Goal: Download file/media: Download file/media

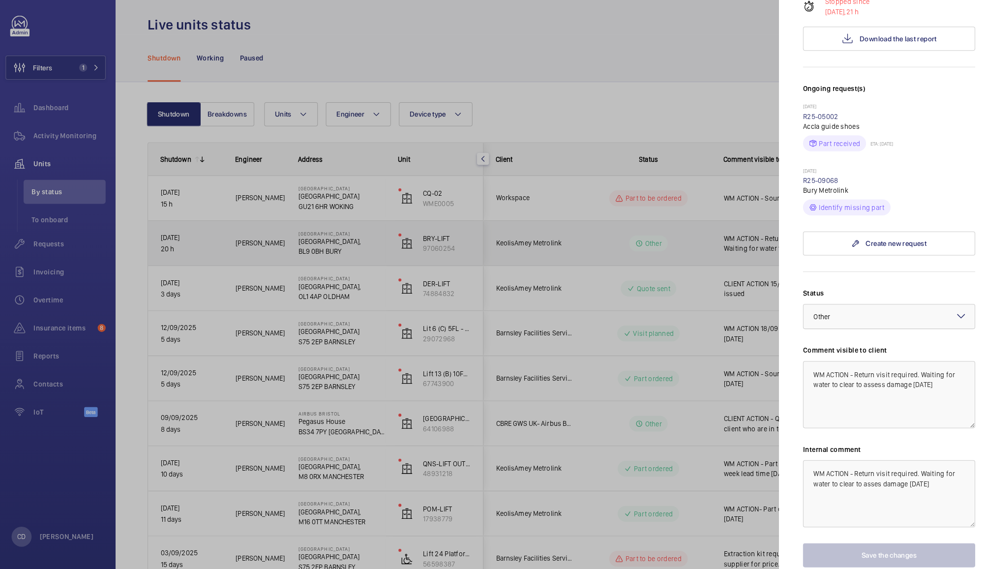
click at [628, 103] on div at bounding box center [493, 284] width 986 height 569
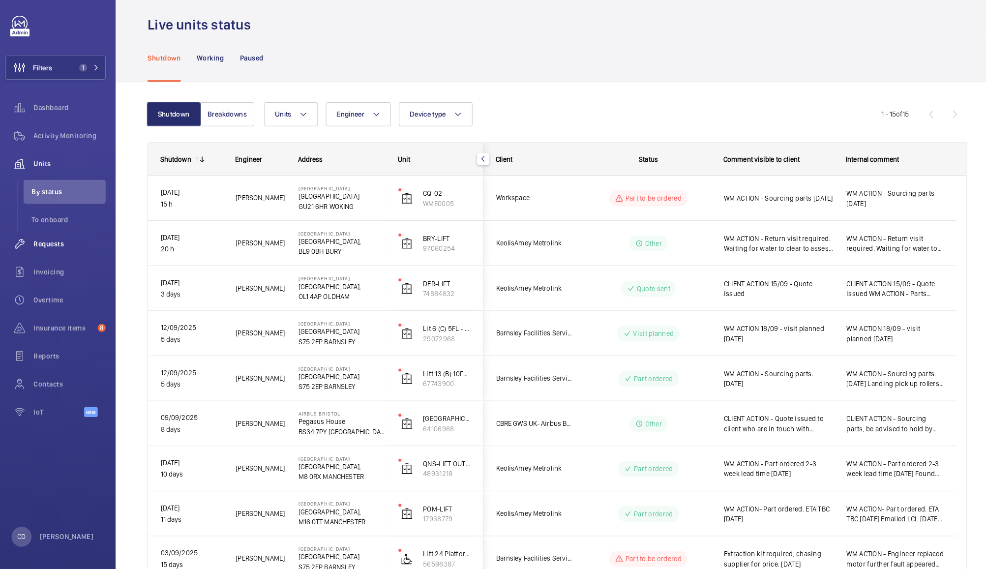
click at [49, 252] on span "Requests" at bounding box center [72, 248] width 71 height 10
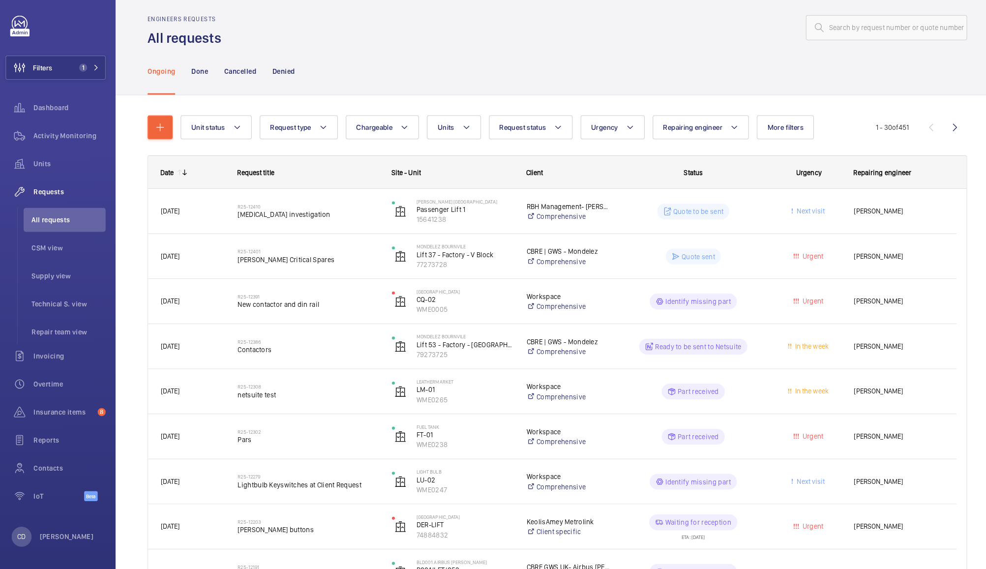
click at [898, 213] on span "[PERSON_NAME]" at bounding box center [887, 215] width 89 height 11
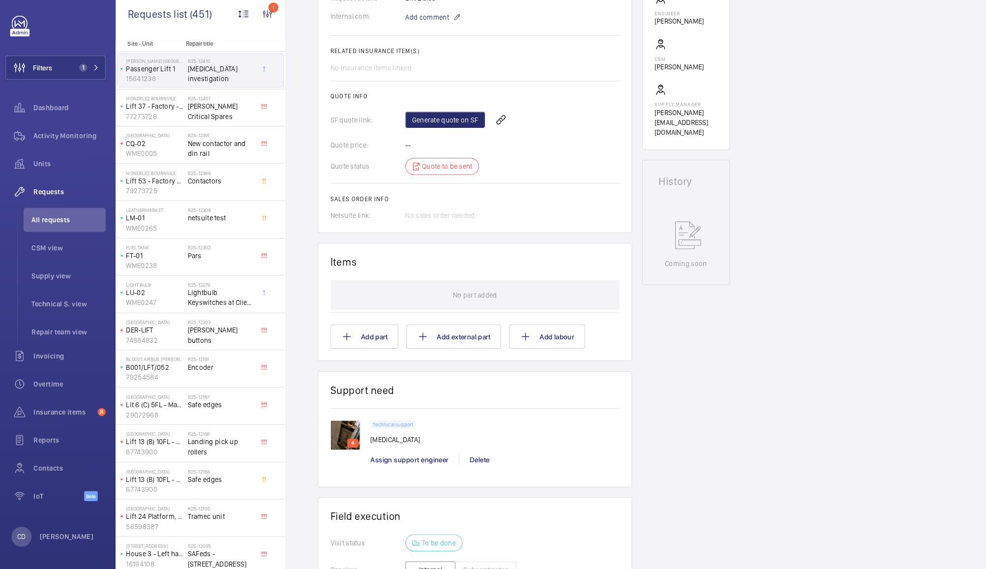
scroll to position [335, 0]
click at [349, 433] on img at bounding box center [344, 434] width 30 height 30
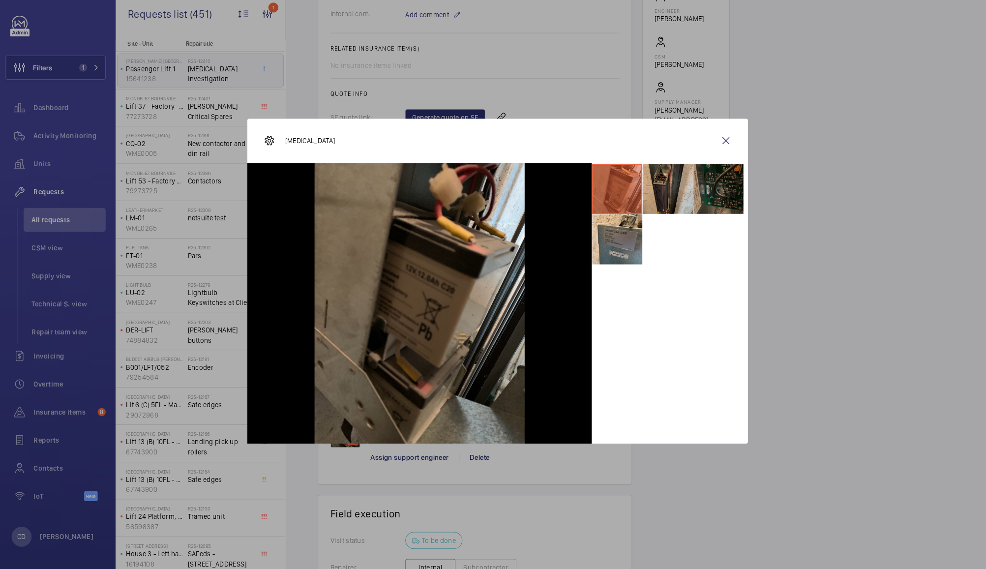
click at [661, 201] on li at bounding box center [660, 193] width 49 height 49
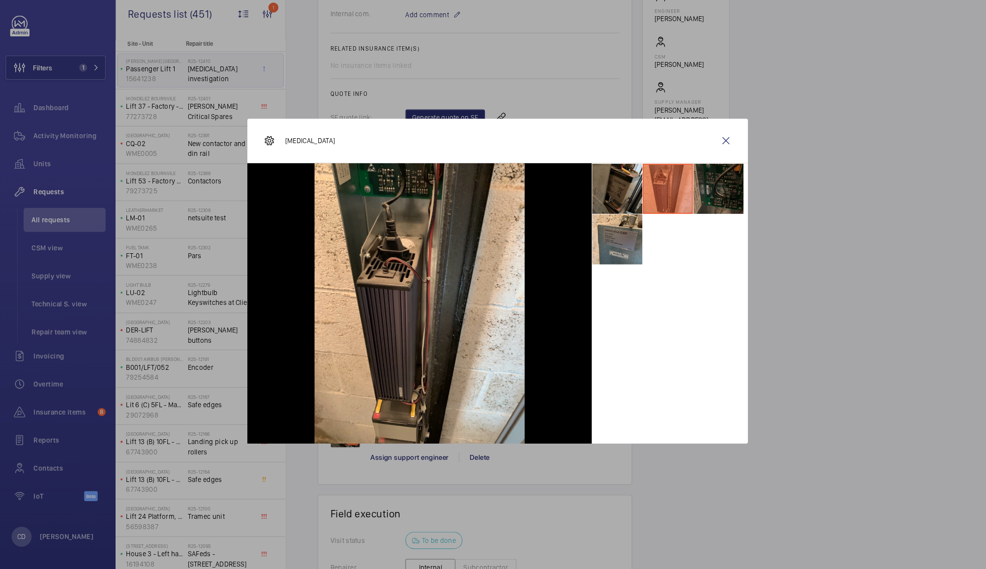
click at [708, 188] on li at bounding box center [710, 193] width 49 height 49
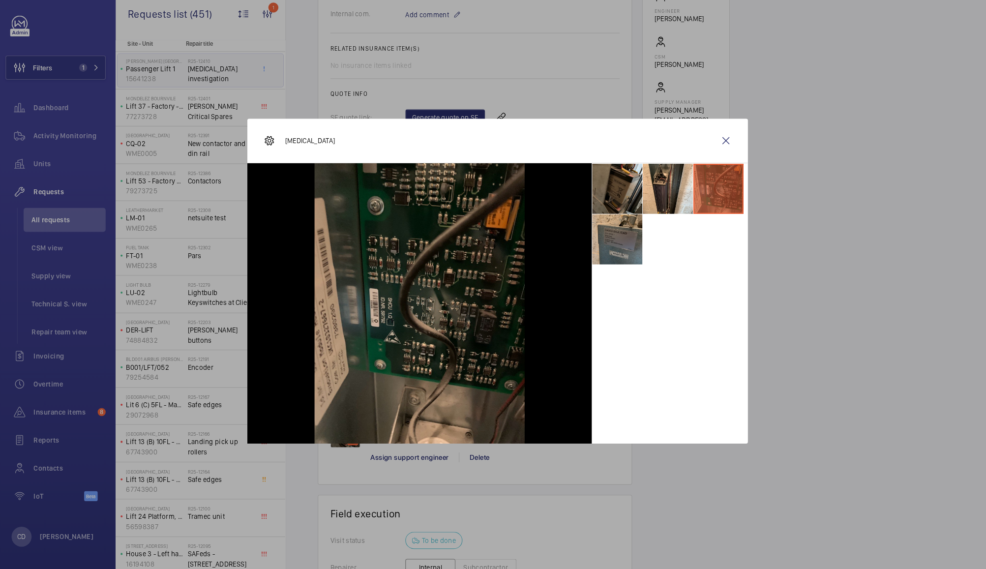
click at [610, 244] on li at bounding box center [610, 243] width 49 height 49
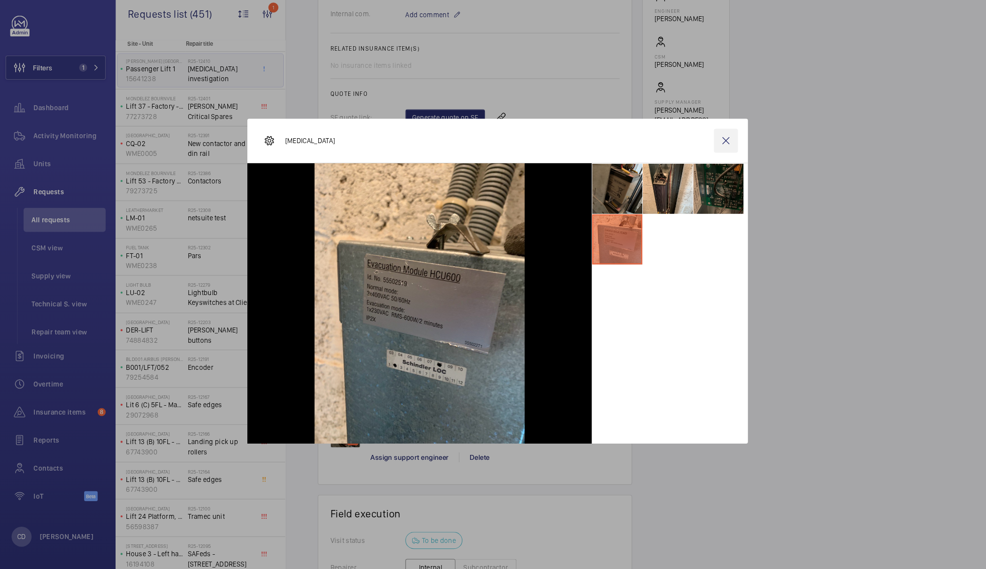
click at [717, 148] on wm-front-icon-button at bounding box center [718, 147] width 24 height 24
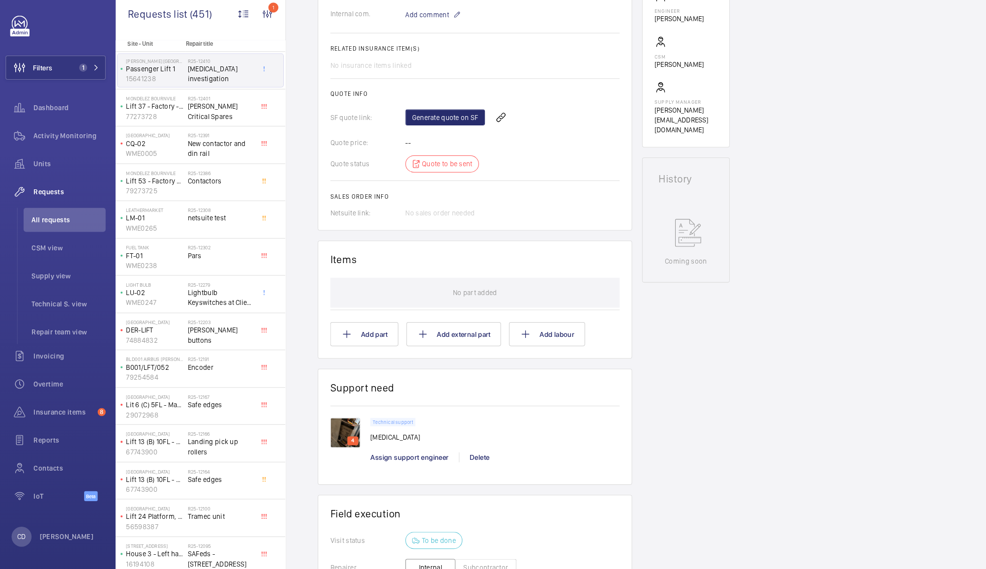
scroll to position [0, 0]
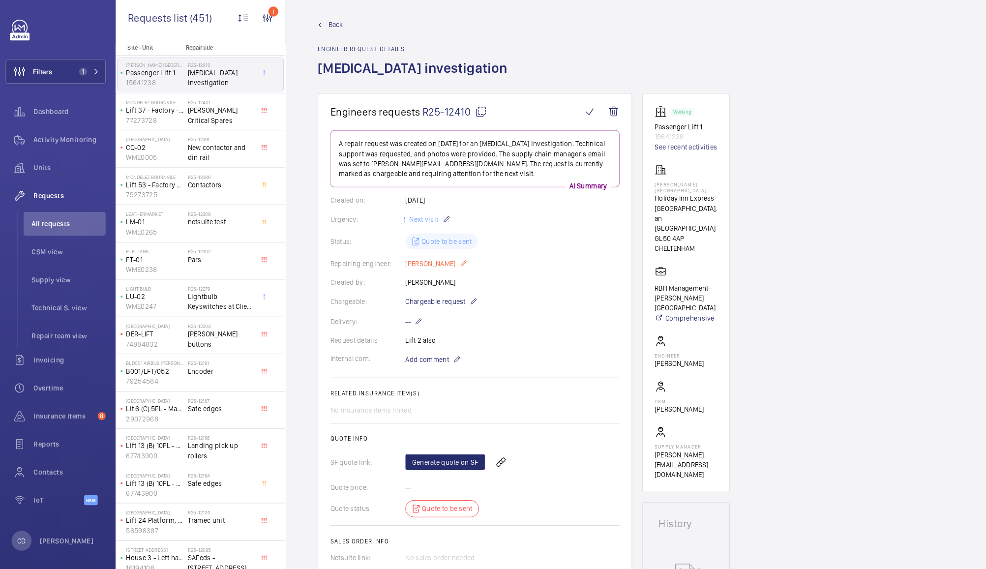
click at [456, 263] on mat-icon at bounding box center [460, 263] width 8 height 12
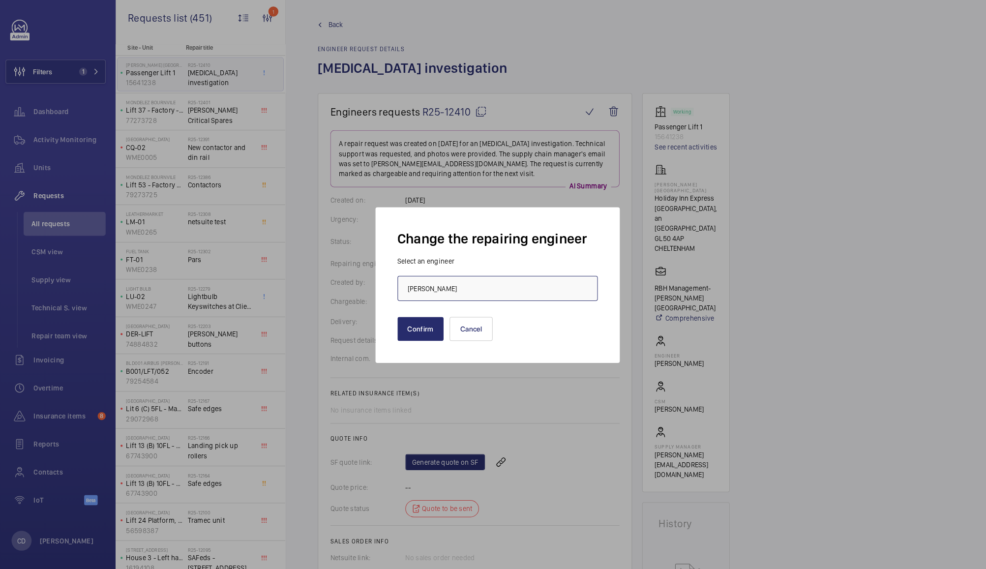
click at [540, 283] on input "[PERSON_NAME]" at bounding box center [493, 287] width 197 height 25
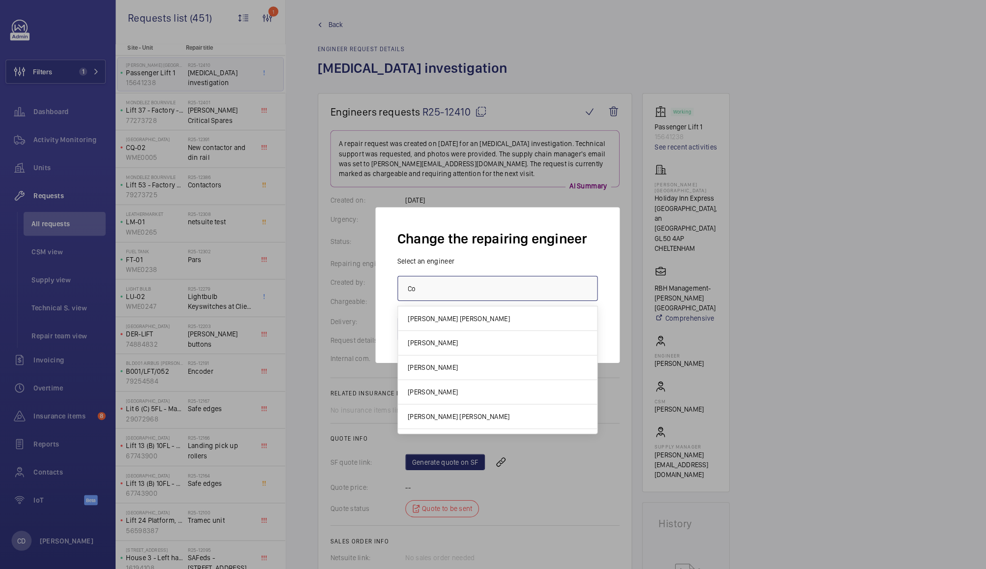
type input "C"
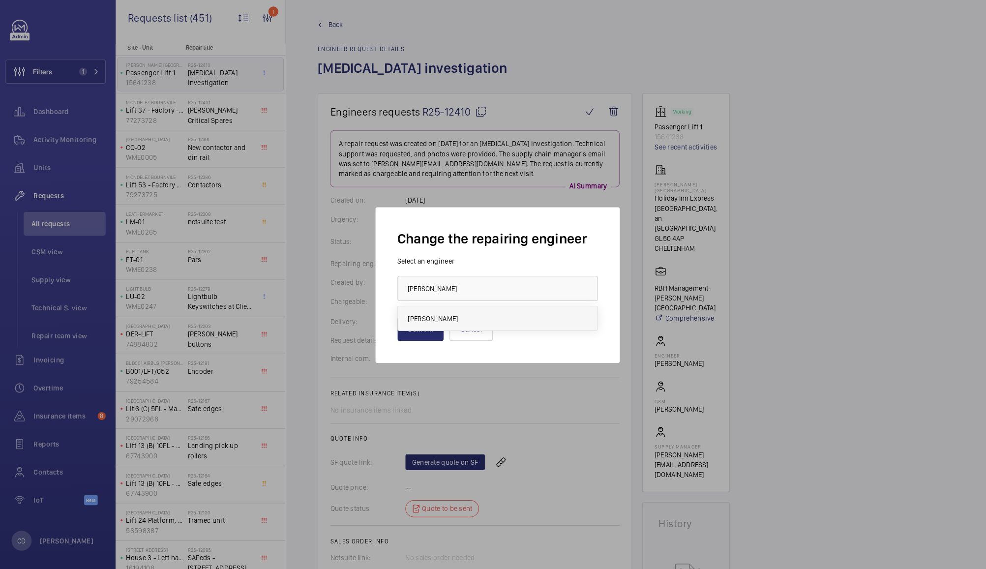
click at [464, 318] on mat-option "[PERSON_NAME]" at bounding box center [493, 317] width 196 height 24
type input "[PERSON_NAME]"
click at [419, 326] on button "Confirm" at bounding box center [418, 328] width 46 height 24
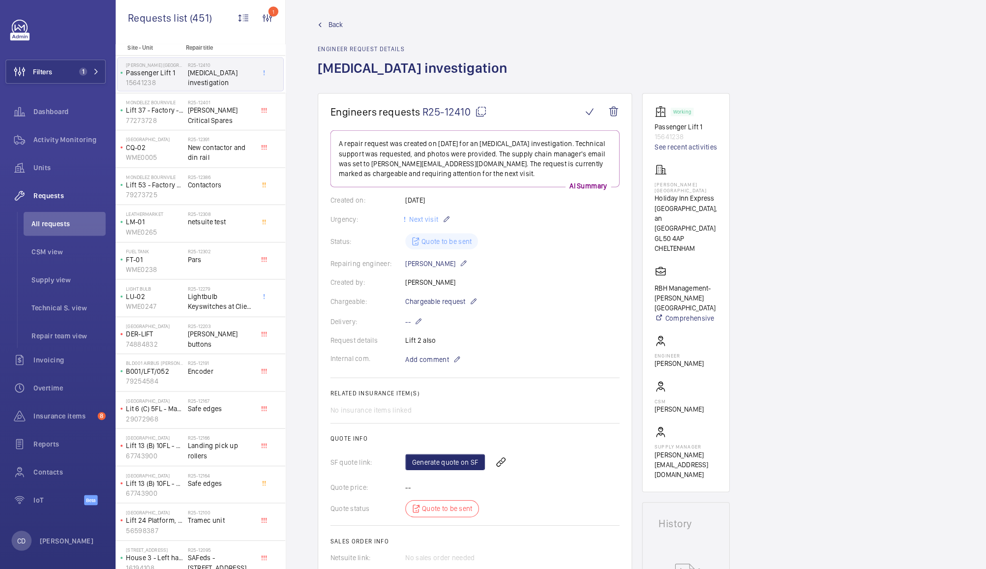
scroll to position [130, 0]
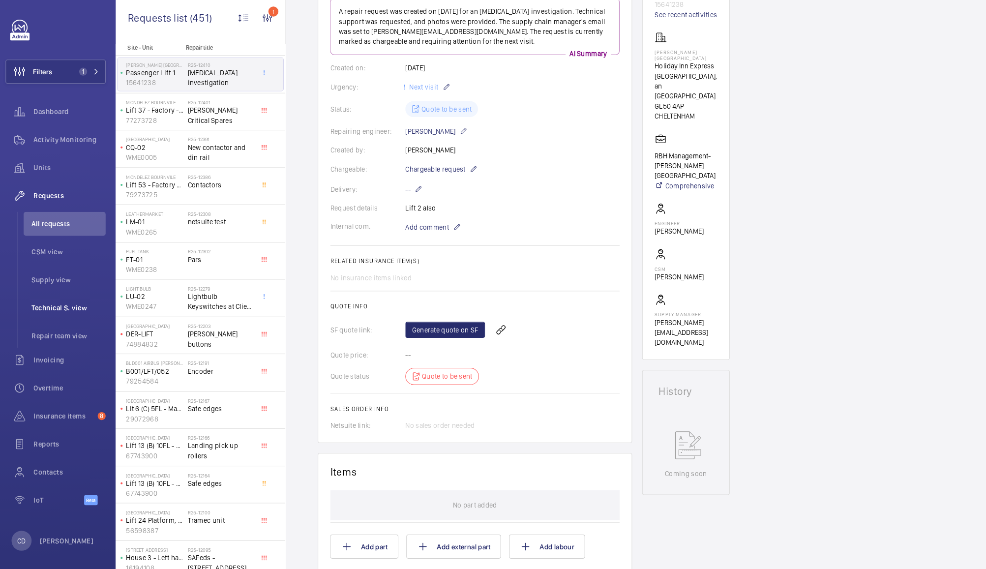
click at [59, 306] on span "Technical S. view" at bounding box center [71, 307] width 73 height 10
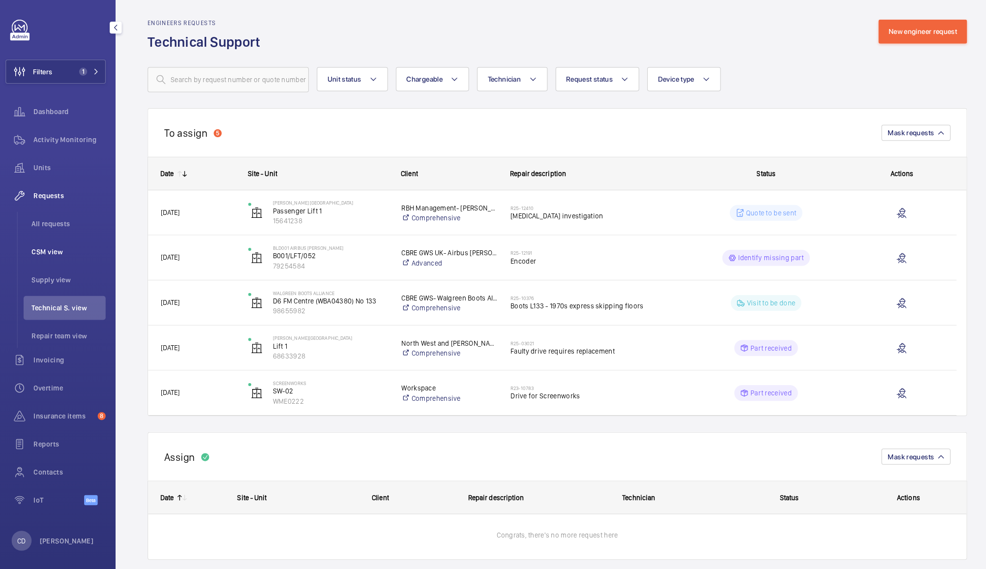
click at [53, 252] on span "CSM view" at bounding box center [71, 252] width 73 height 10
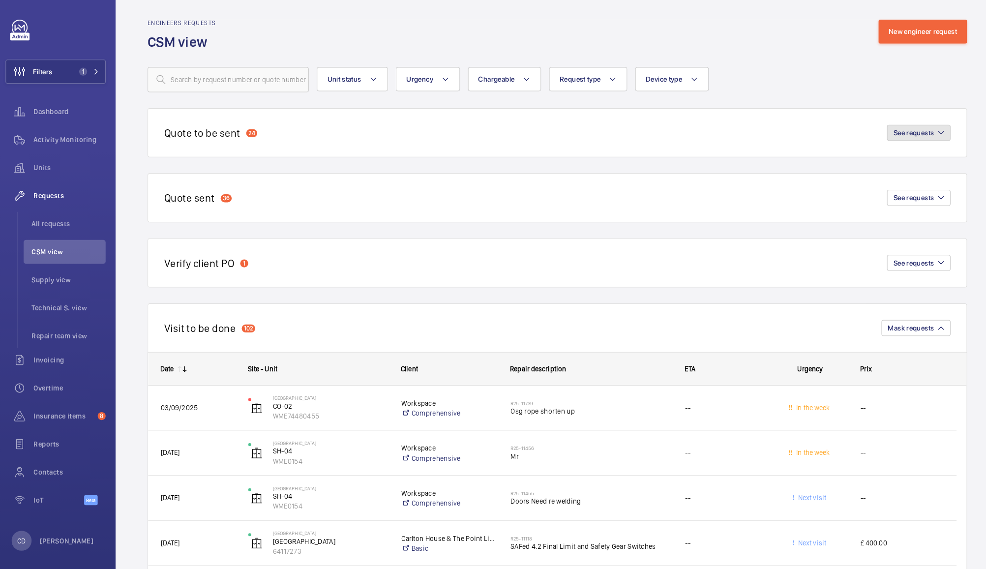
click at [904, 142] on button "See requests" at bounding box center [907, 135] width 62 height 16
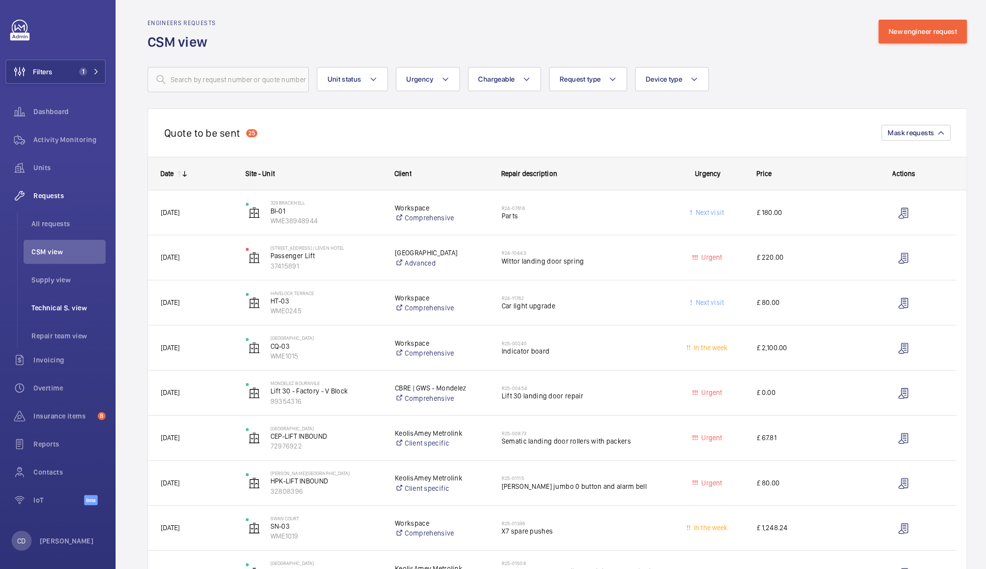
click at [54, 305] on span "Technical S. view" at bounding box center [71, 307] width 73 height 10
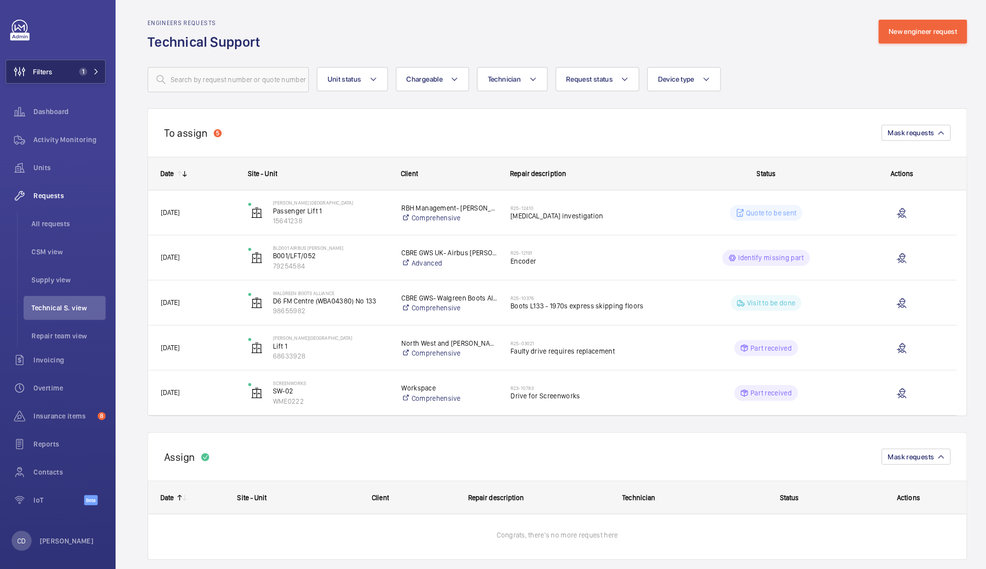
click at [82, 82] on button "Filters 1" at bounding box center [59, 75] width 98 height 24
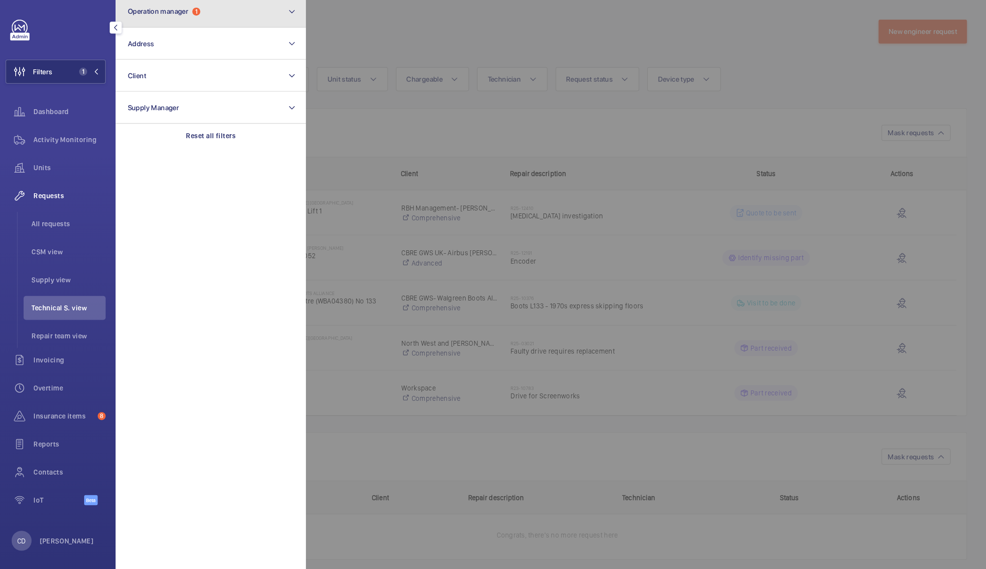
click at [245, 21] on button "Operation manager 1" at bounding box center [211, 15] width 187 height 31
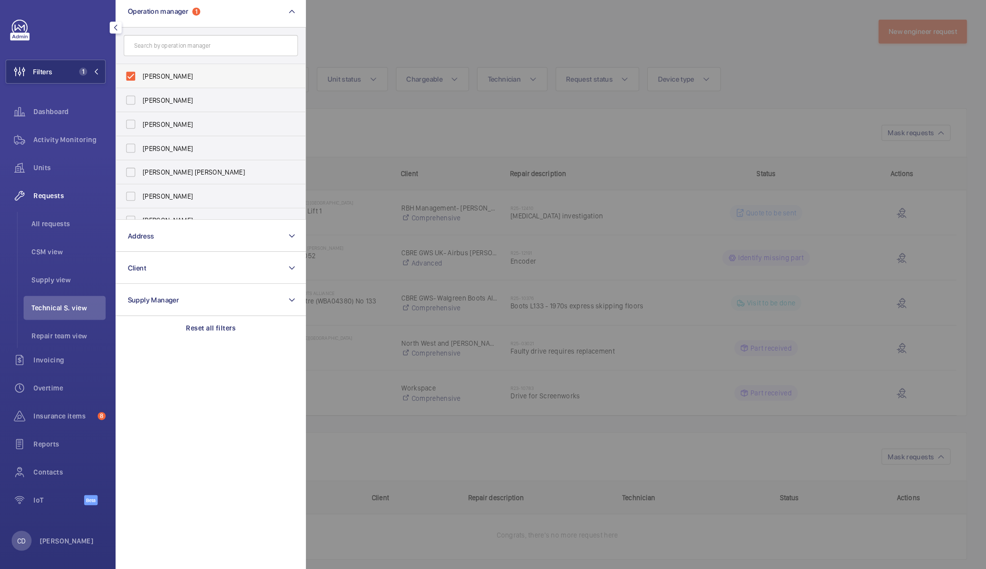
click at [177, 87] on label "[PERSON_NAME]" at bounding box center [204, 79] width 171 height 24
click at [143, 87] on input "[PERSON_NAME]" at bounding box center [133, 79] width 20 height 20
checkbox input "false"
click at [231, 48] on input "text" at bounding box center [211, 49] width 171 height 21
click at [82, 78] on button "Filters" at bounding box center [59, 75] width 98 height 24
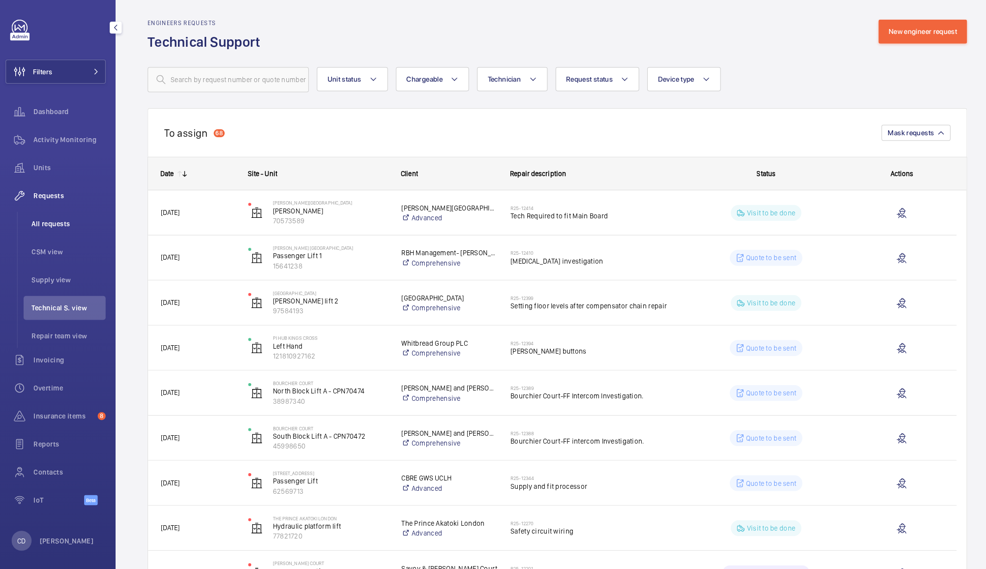
click at [59, 225] on span "All requests" at bounding box center [71, 224] width 73 height 10
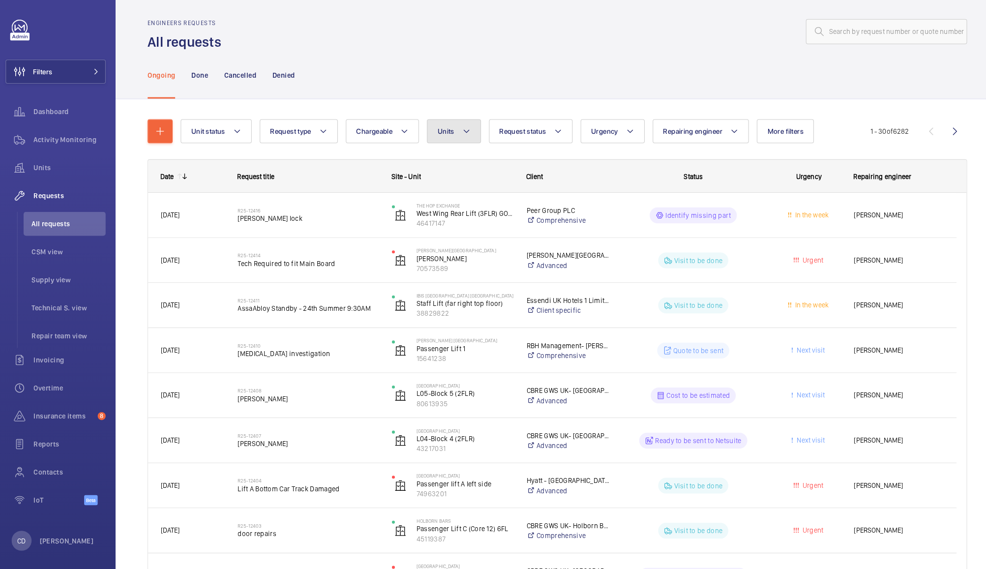
click at [449, 133] on span "Units" at bounding box center [442, 133] width 16 height 8
type input "axa"
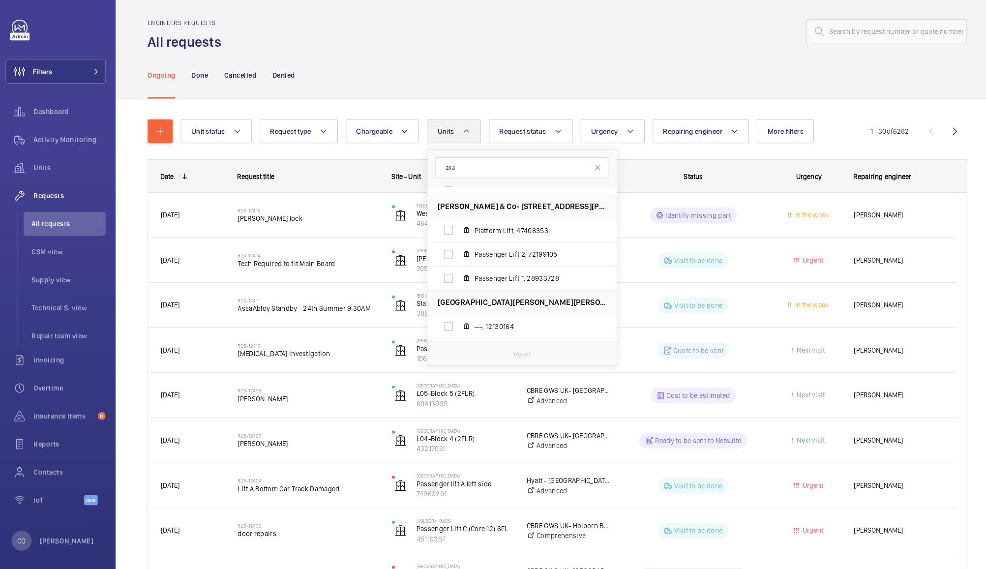
scroll to position [394, 0]
click at [543, 62] on div "Ongoing Done Cancelled Denied" at bounding box center [552, 78] width 805 height 47
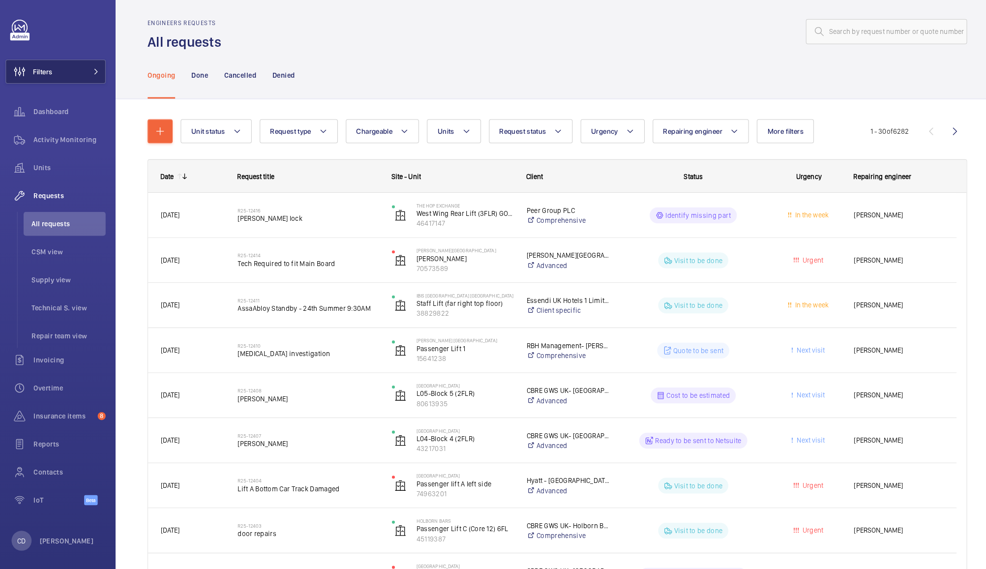
click at [75, 71] on button "Filters" at bounding box center [59, 75] width 98 height 24
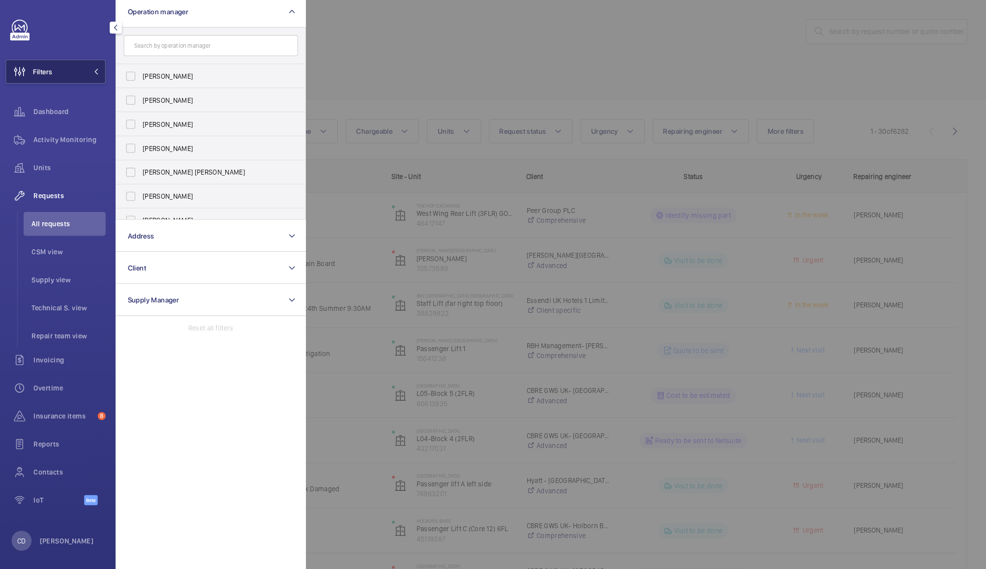
click at [90, 75] on span at bounding box center [96, 75] width 12 height 6
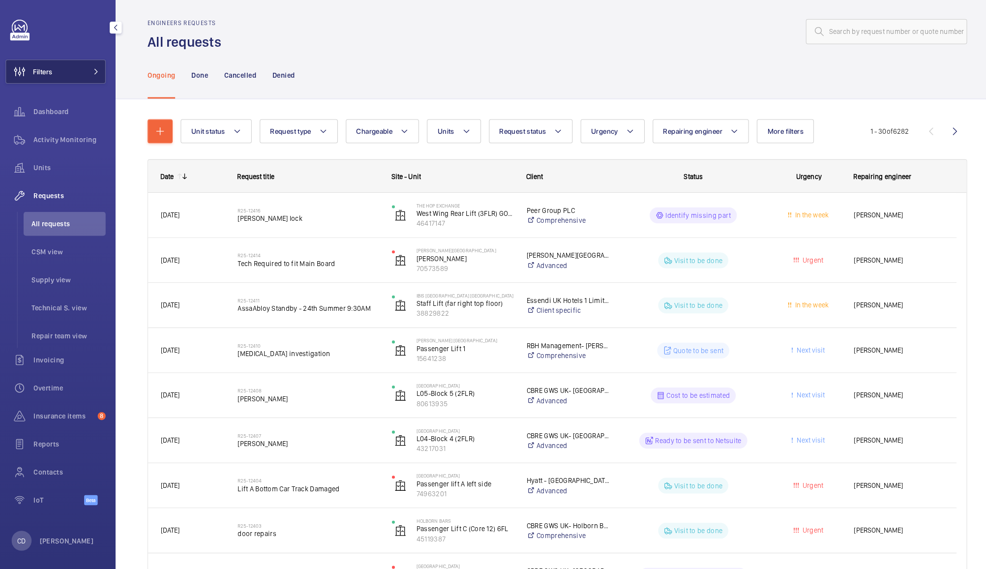
click at [86, 83] on button "Filters" at bounding box center [59, 75] width 98 height 24
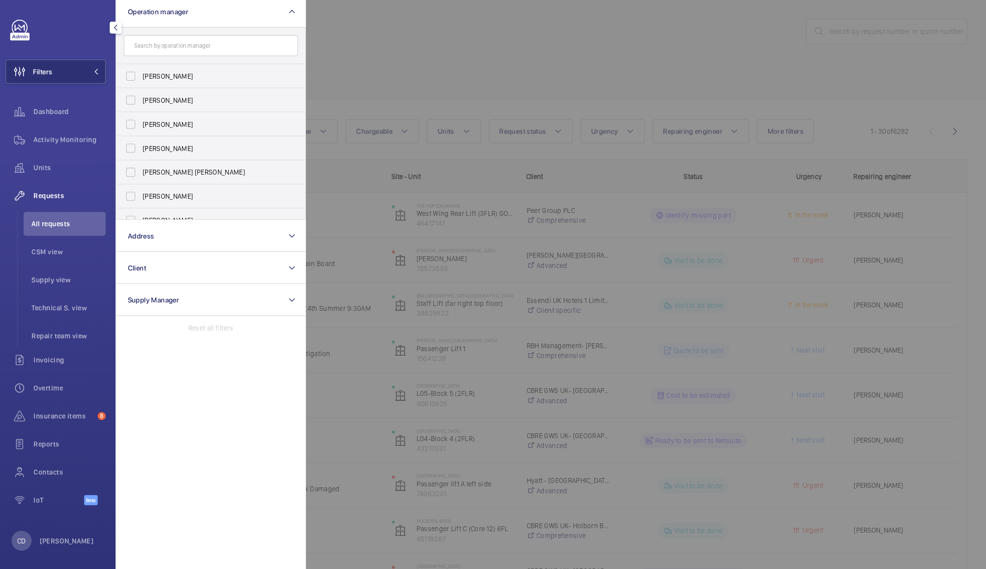
click at [130, 43] on input "text" at bounding box center [211, 49] width 171 height 21
click at [118, 31] on mat-icon "button" at bounding box center [118, 32] width 12 height 8
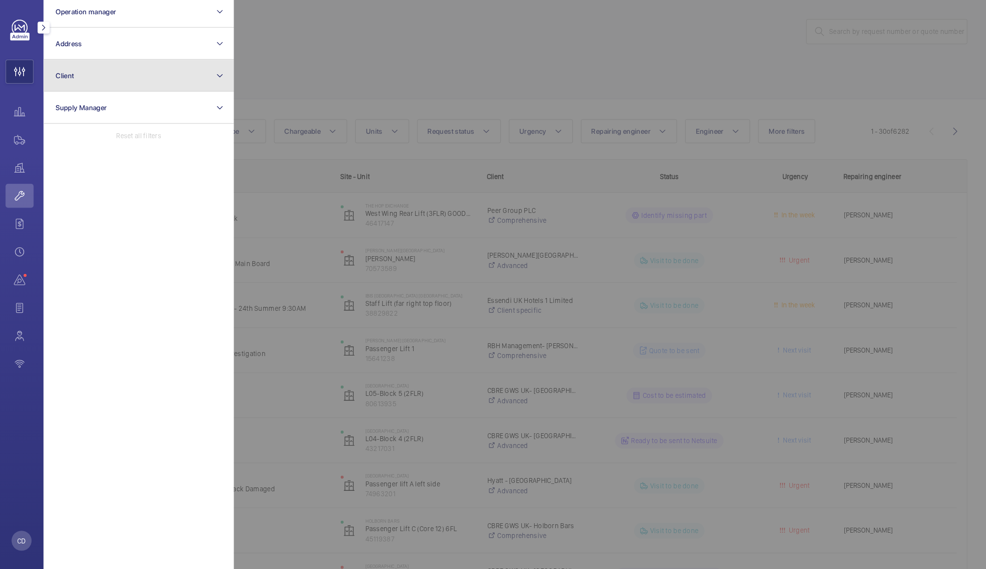
click at [202, 85] on button "Client" at bounding box center [140, 78] width 187 height 31
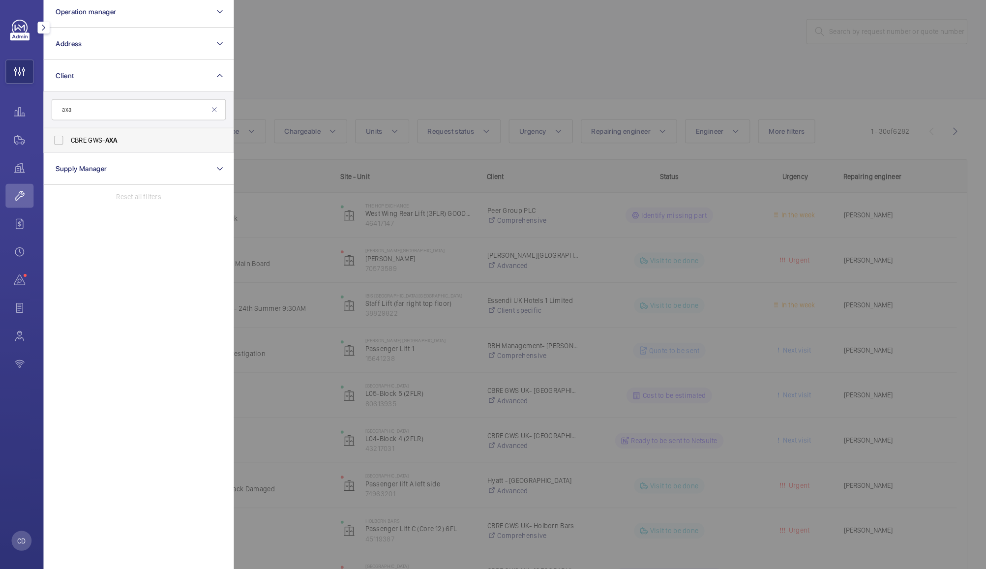
type input "axa"
click at [120, 141] on span "AXA" at bounding box center [114, 142] width 12 height 8
click at [72, 141] on input "CBRE GWS- AXA" at bounding box center [62, 142] width 20 height 20
checkbox input "true"
click at [391, 62] on div at bounding box center [727, 284] width 986 height 569
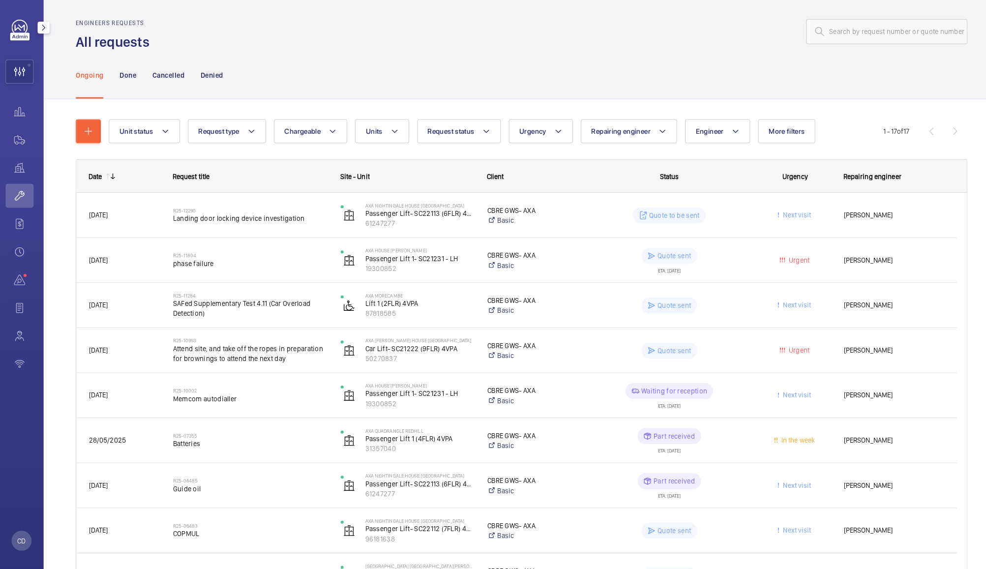
click at [870, 223] on div "[PERSON_NAME]" at bounding box center [882, 215] width 122 height 31
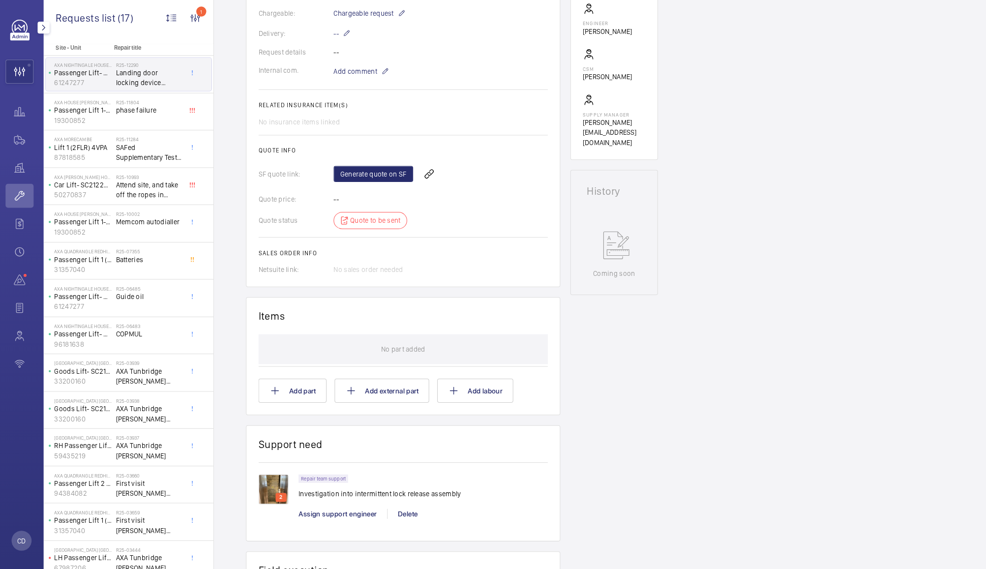
scroll to position [283, 0]
click at [275, 480] on img at bounding box center [273, 485] width 30 height 30
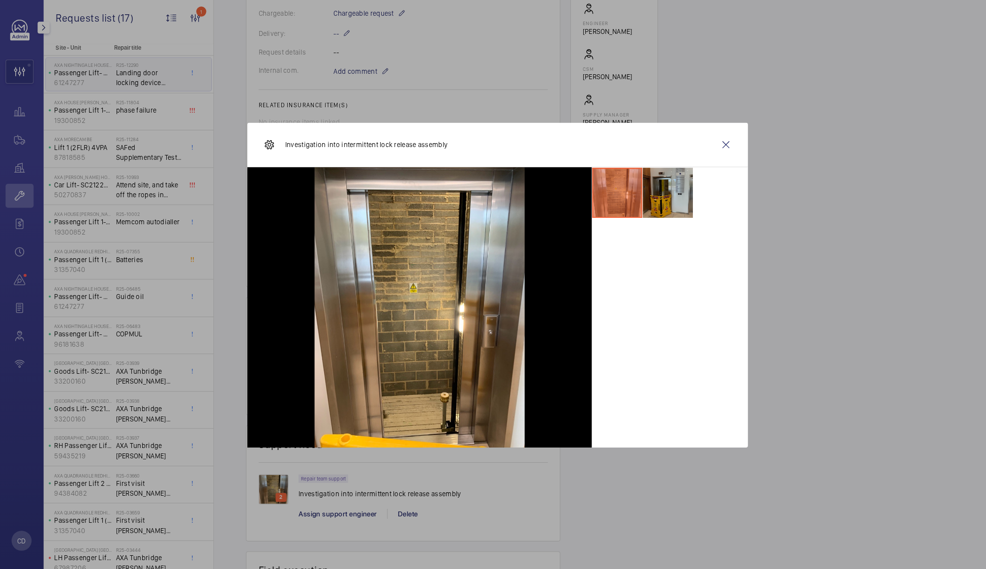
click at [668, 194] on li at bounding box center [660, 193] width 49 height 49
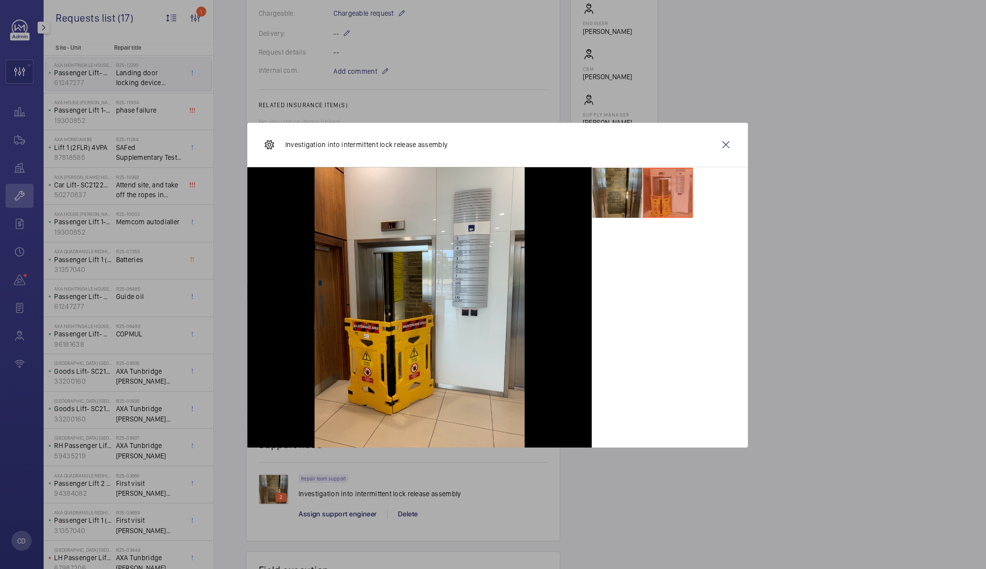
click at [613, 197] on li at bounding box center [610, 193] width 49 height 49
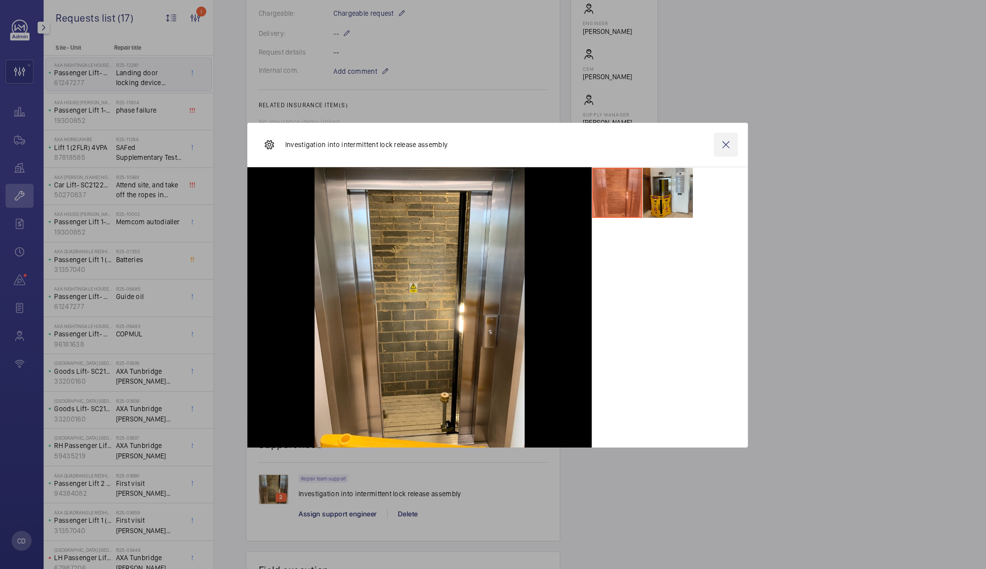
click at [721, 146] on wm-front-icon-button at bounding box center [718, 147] width 24 height 24
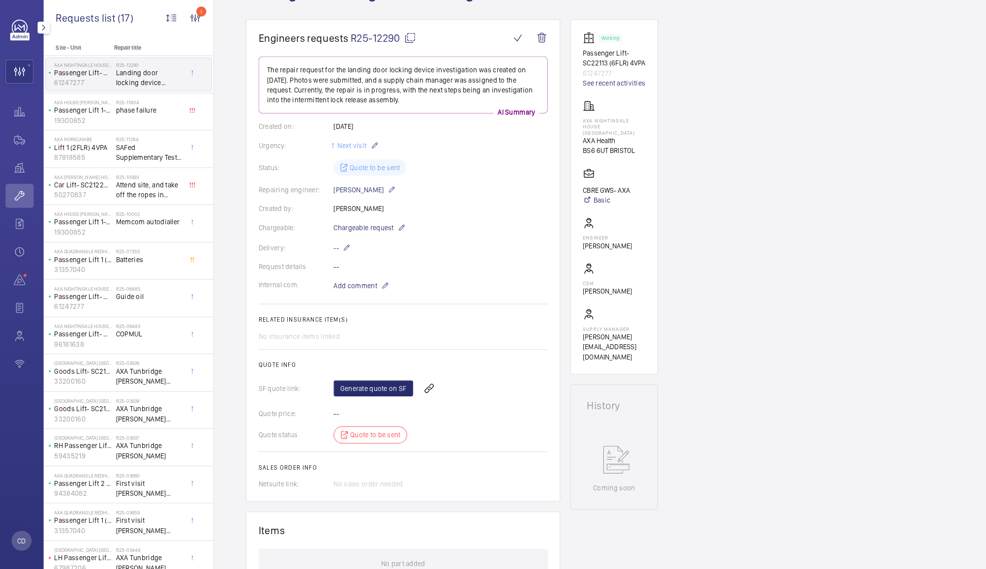
scroll to position [0, 0]
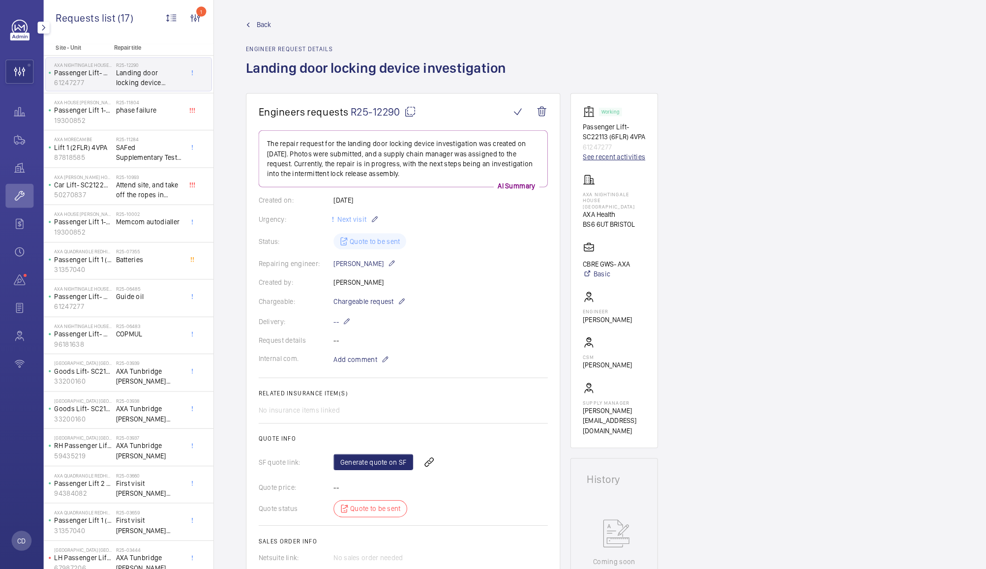
click at [622, 156] on link "See recent activities" at bounding box center [607, 158] width 61 height 10
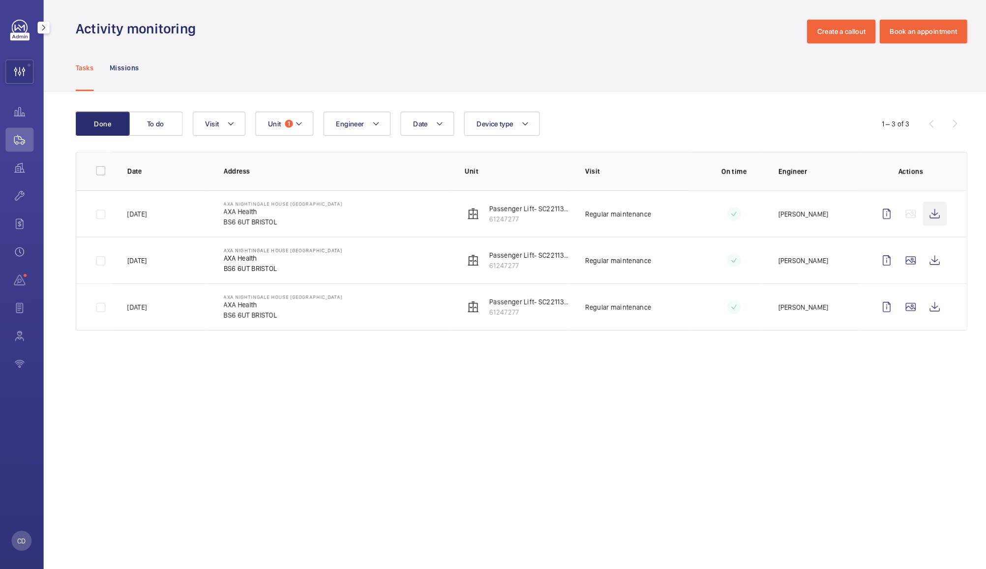
click at [925, 213] on wm-front-icon-button at bounding box center [923, 215] width 24 height 24
click at [48, 31] on mat-icon "button" at bounding box center [47, 32] width 12 height 8
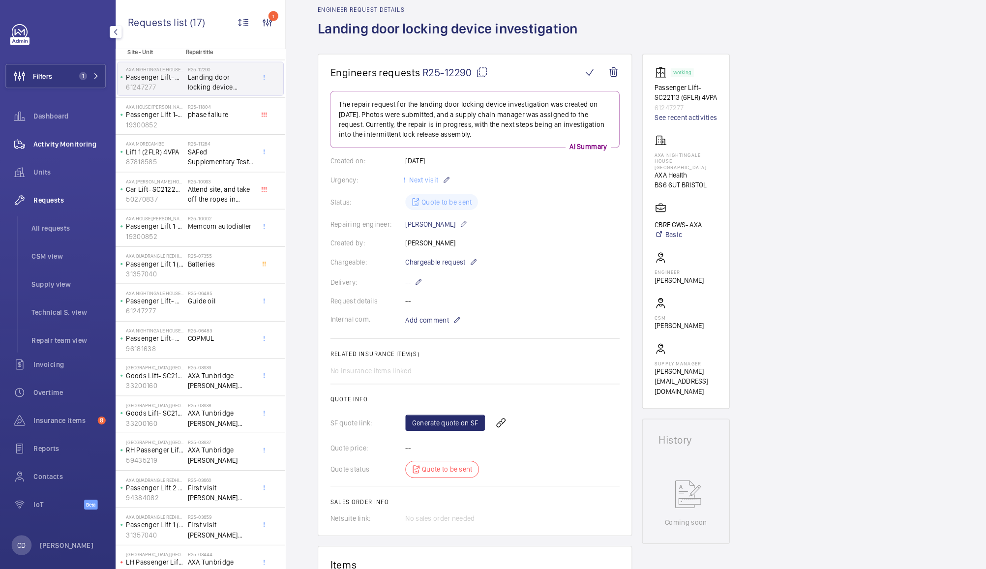
click at [65, 144] on span "Activity Monitoring" at bounding box center [72, 142] width 71 height 10
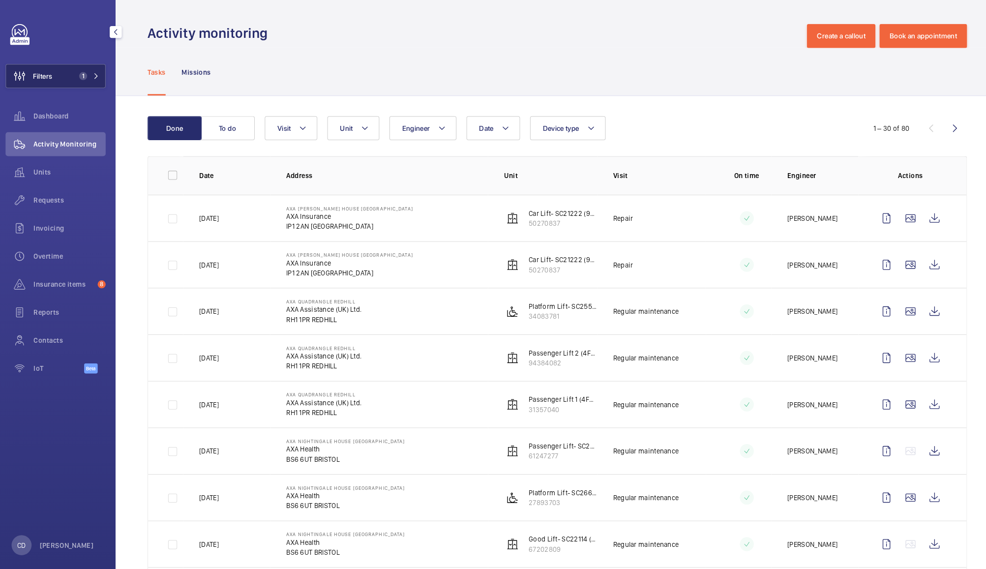
click at [59, 73] on button "Filters 1" at bounding box center [59, 75] width 98 height 24
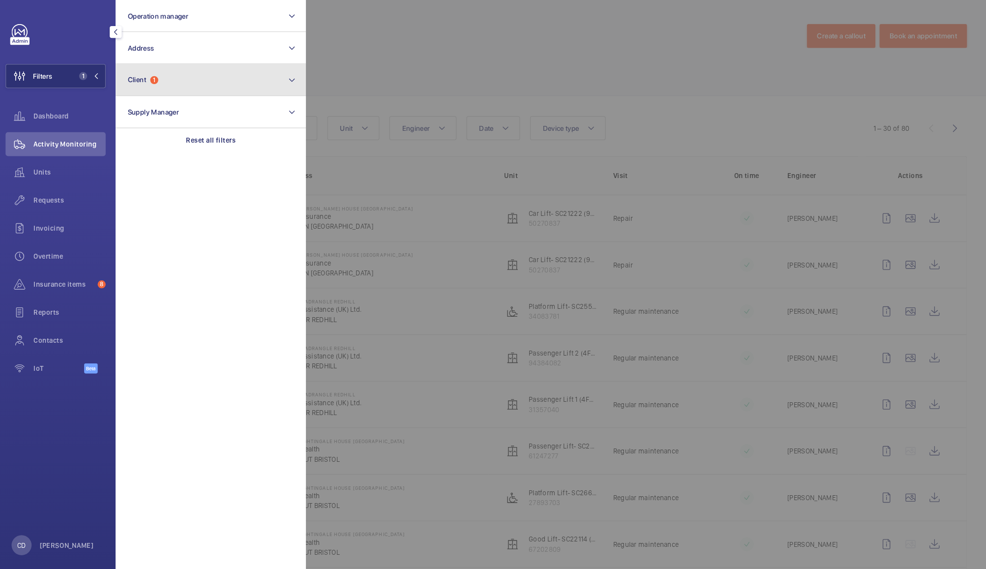
click at [142, 83] on button "Client 1" at bounding box center [211, 78] width 187 height 31
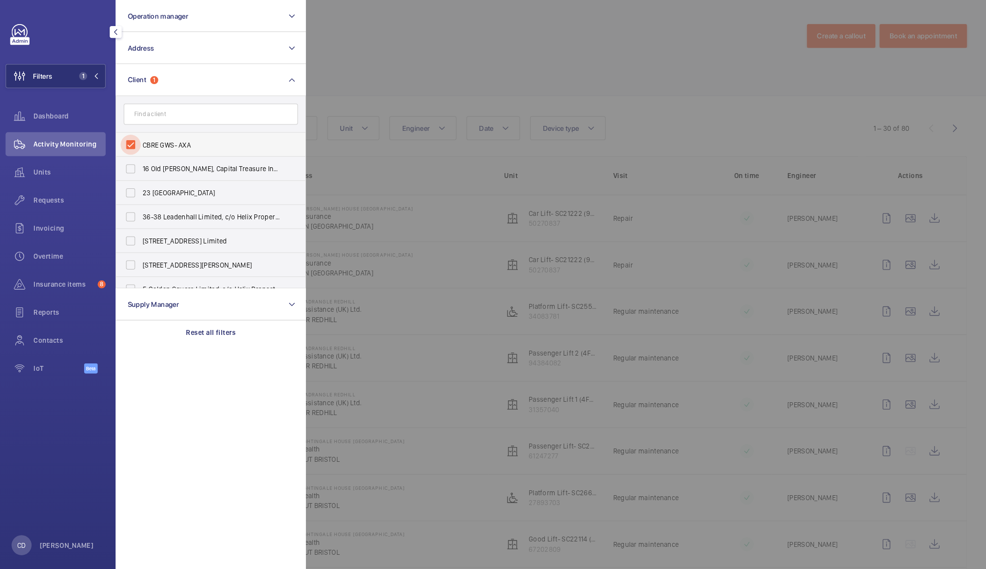
click at [133, 144] on input "CBRE GWS- AXA" at bounding box center [133, 142] width 20 height 20
checkbox input "false"
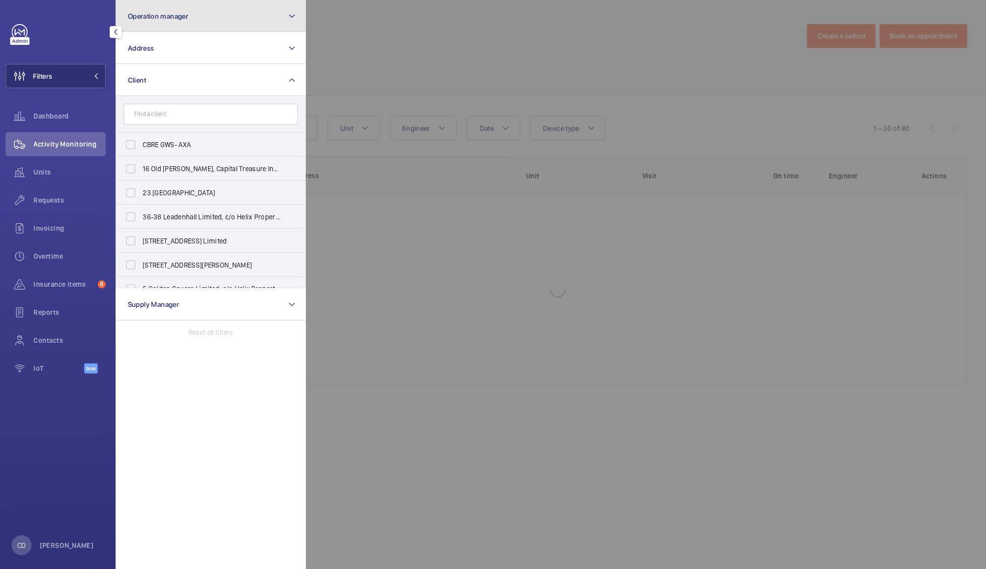
click at [222, 19] on button "Operation manager" at bounding box center [211, 15] width 187 height 31
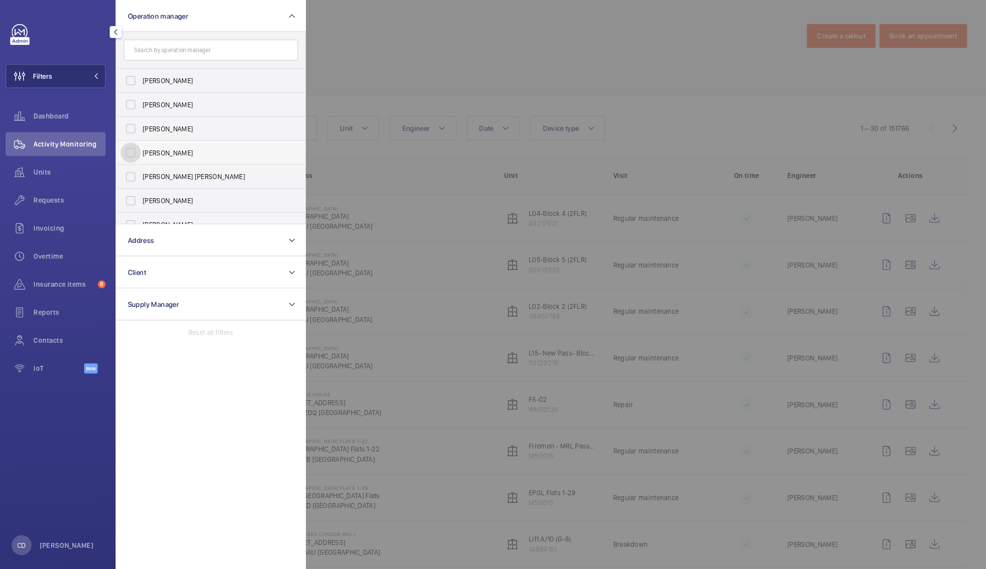
click at [133, 147] on input "[PERSON_NAME]" at bounding box center [133, 150] width 20 height 20
checkbox input "true"
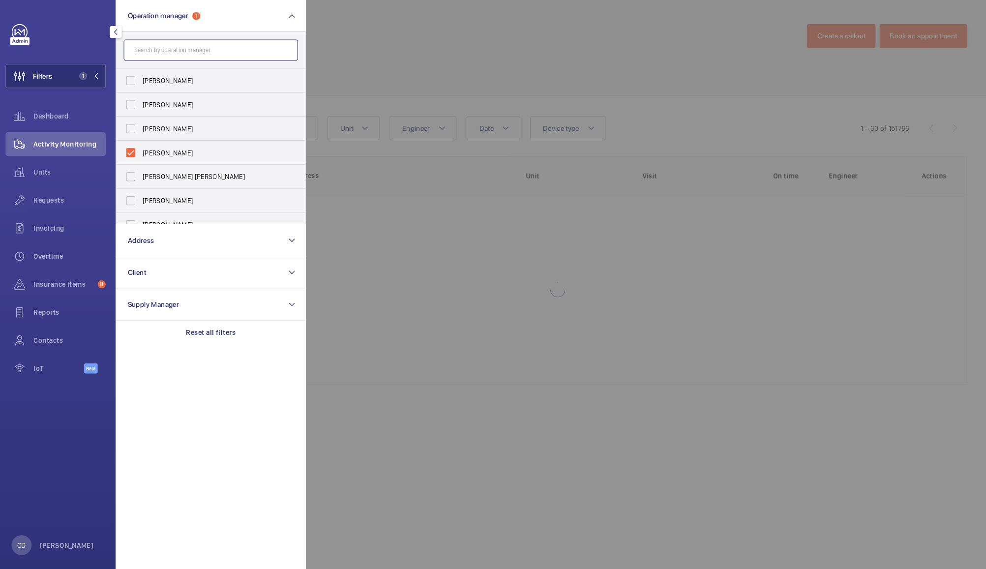
click at [220, 48] on input "text" at bounding box center [211, 49] width 171 height 21
click at [453, 55] on div at bounding box center [798, 284] width 986 height 569
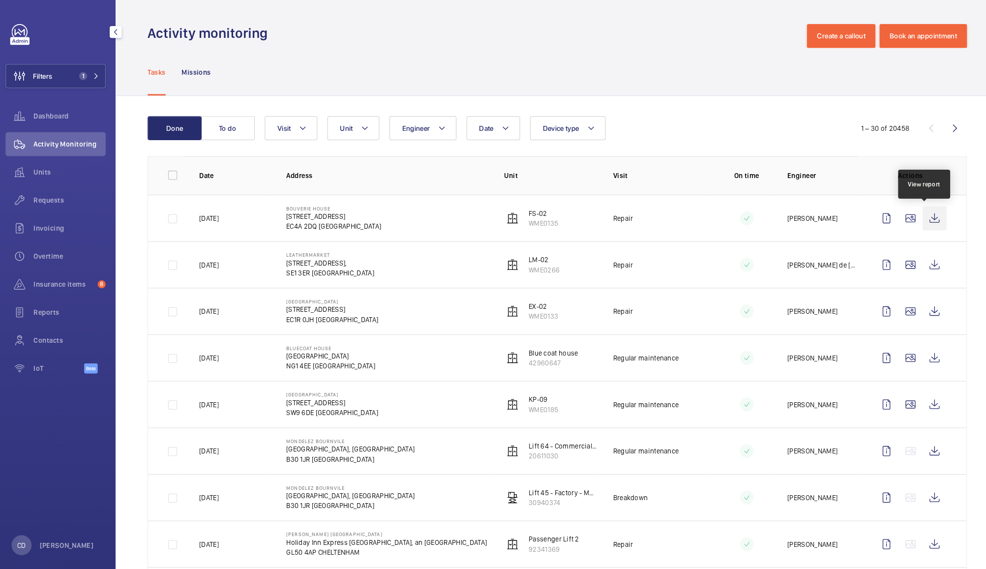
click at [916, 220] on wm-front-icon-button at bounding box center [923, 215] width 24 height 24
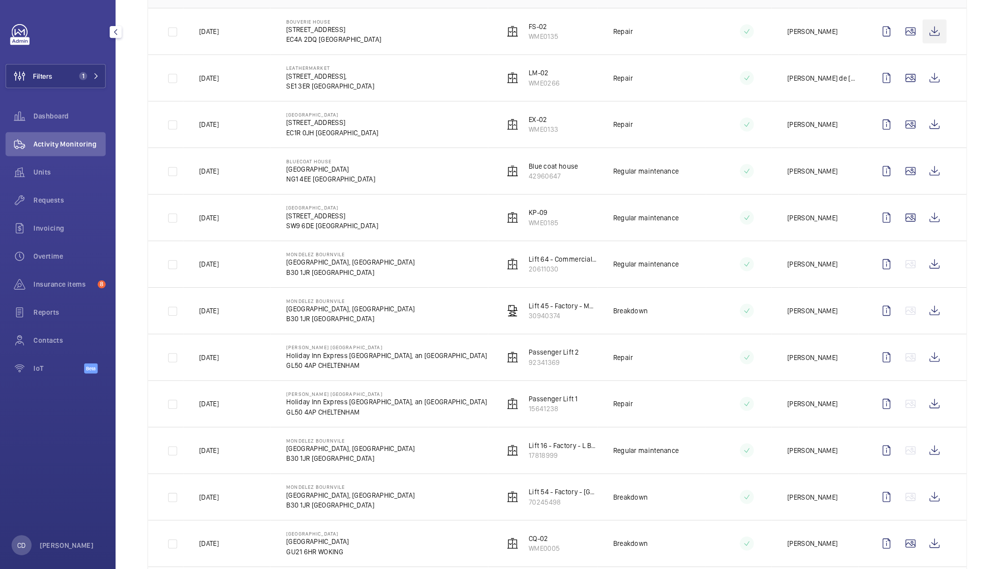
scroll to position [184, 0]
click at [911, 303] on wm-front-icon-button at bounding box center [923, 305] width 24 height 24
click at [911, 266] on wm-front-icon-button at bounding box center [923, 259] width 24 height 24
